Goal: Find specific page/section: Find specific page/section

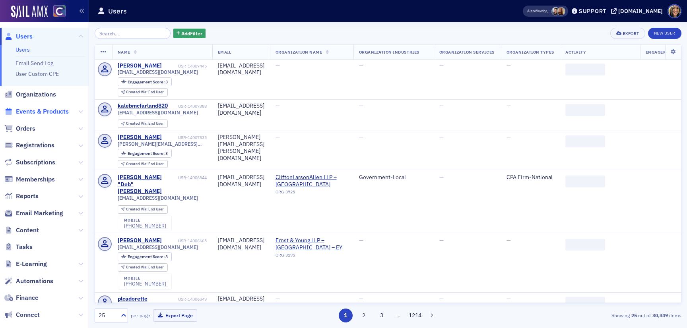
click at [40, 112] on span "Events & Products" at bounding box center [42, 111] width 53 height 9
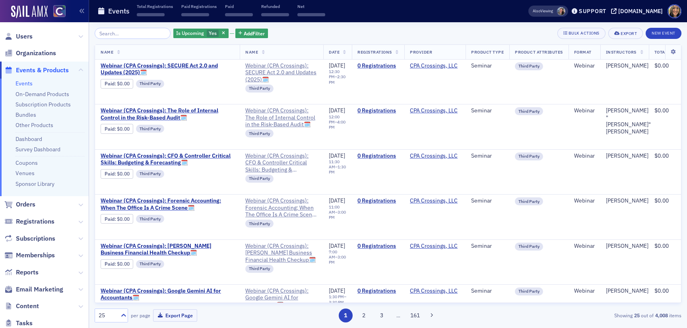
click at [120, 32] on input "search" at bounding box center [133, 33] width 76 height 11
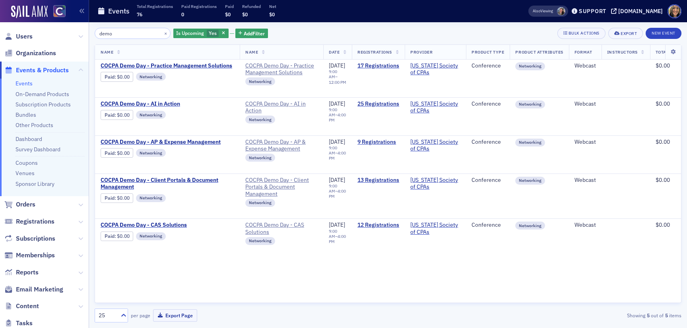
type input "demo"
